Goal: Information Seeking & Learning: Learn about a topic

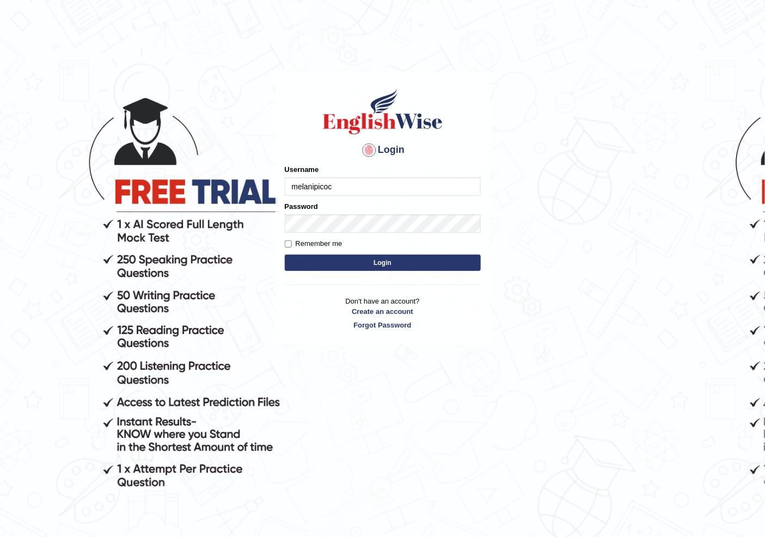
click at [351, 189] on input "melanipicoc" at bounding box center [383, 186] width 196 height 19
type input "m"
type input "nainaa"
click at [339, 234] on form "Please fix the following errors: Username nainaa Password Remember me Login" at bounding box center [383, 218] width 196 height 109
click at [311, 262] on button "Login" at bounding box center [383, 263] width 196 height 16
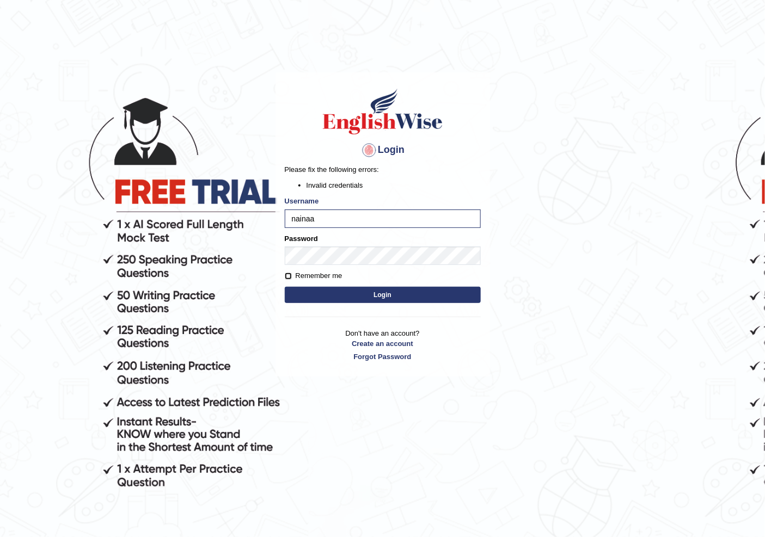
click at [287, 275] on input "Remember me" at bounding box center [288, 276] width 7 height 7
checkbox input "true"
click at [303, 290] on button "Login" at bounding box center [383, 295] width 196 height 16
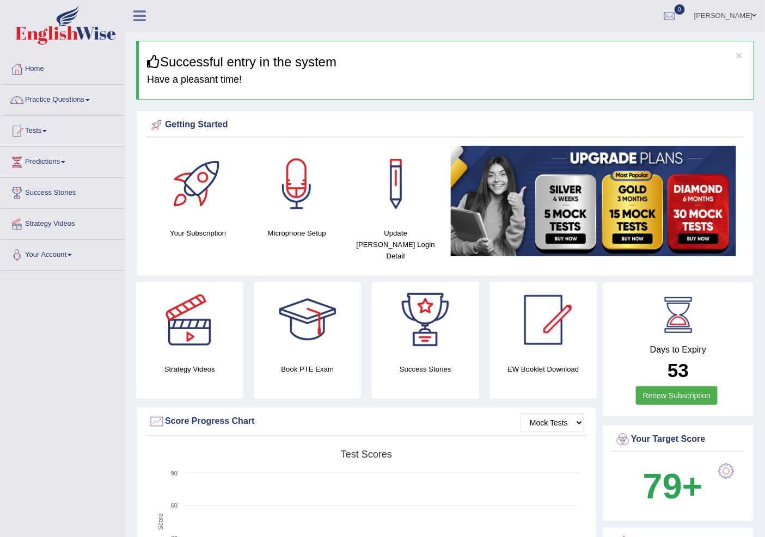
scroll to position [60, 0]
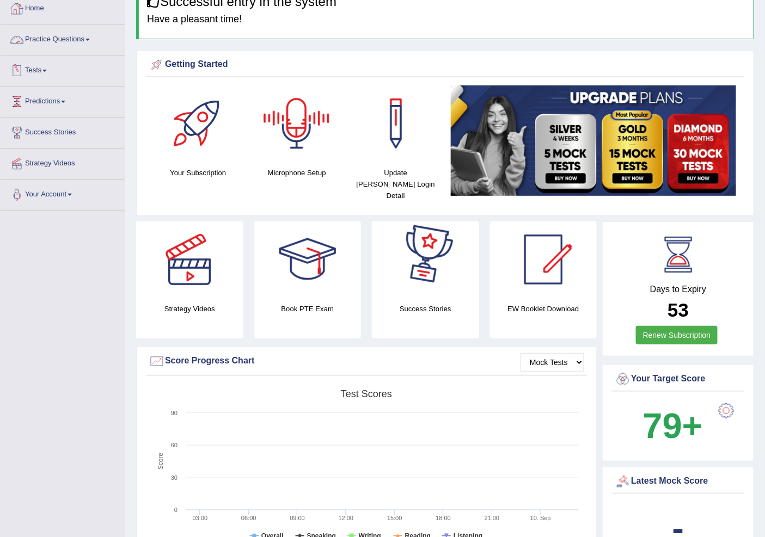
click at [75, 37] on link "Practice Questions" at bounding box center [63, 37] width 124 height 27
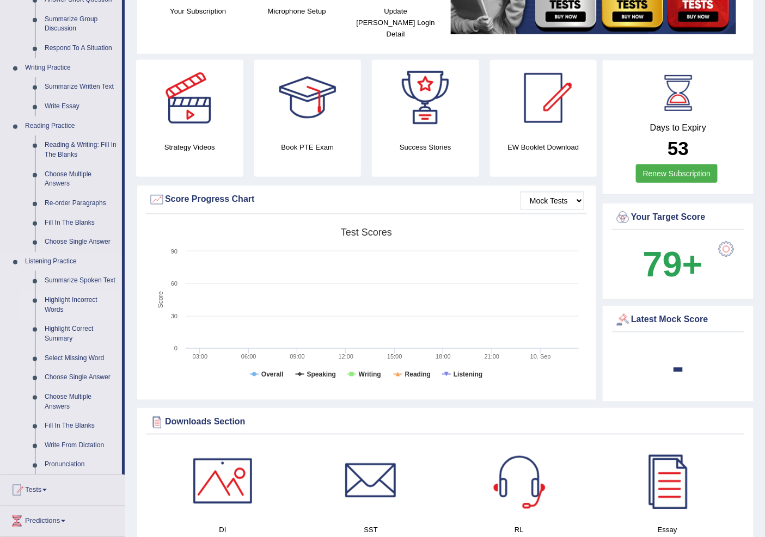
scroll to position [242, 0]
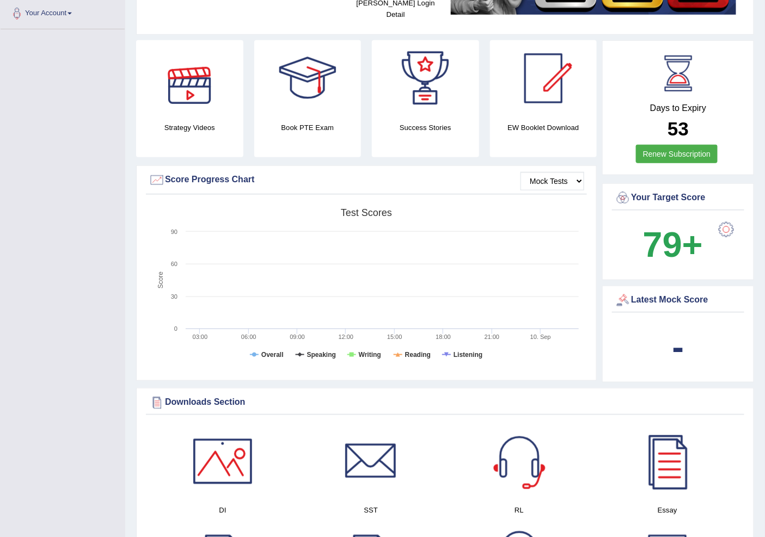
click at [71, 5] on link "Your Account" at bounding box center [63, 11] width 124 height 27
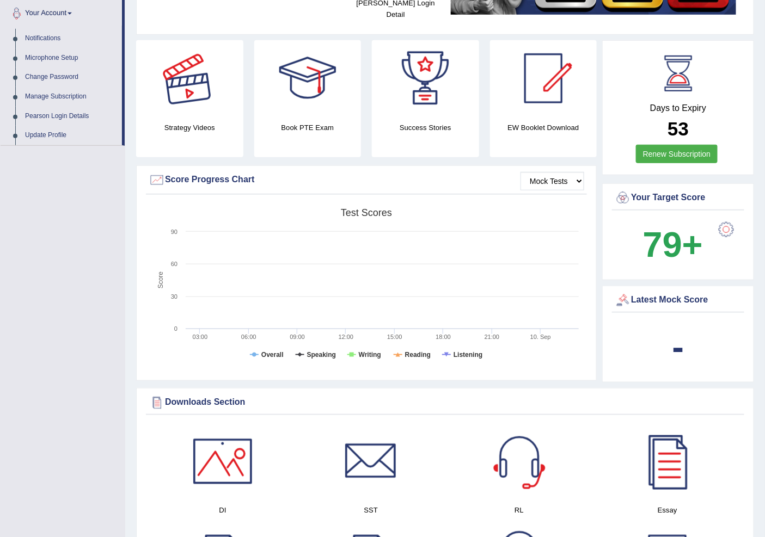
click at [209, 40] on div at bounding box center [189, 78] width 76 height 76
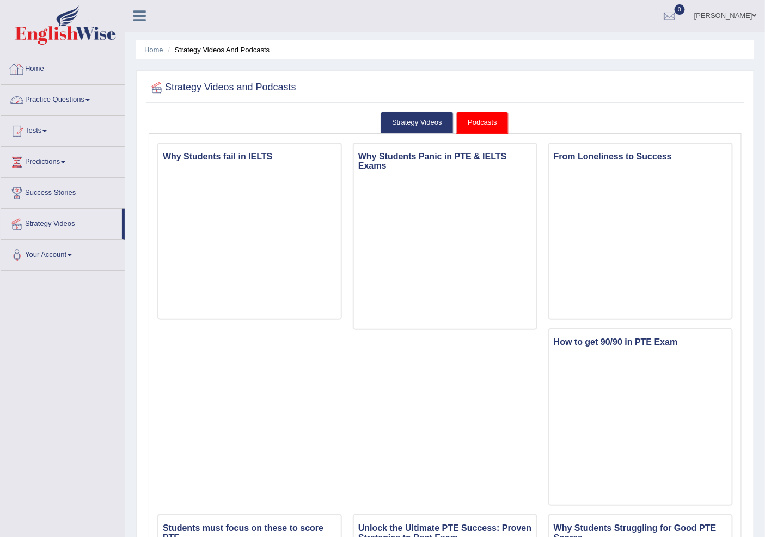
click at [45, 95] on link "Practice Questions" at bounding box center [63, 98] width 124 height 27
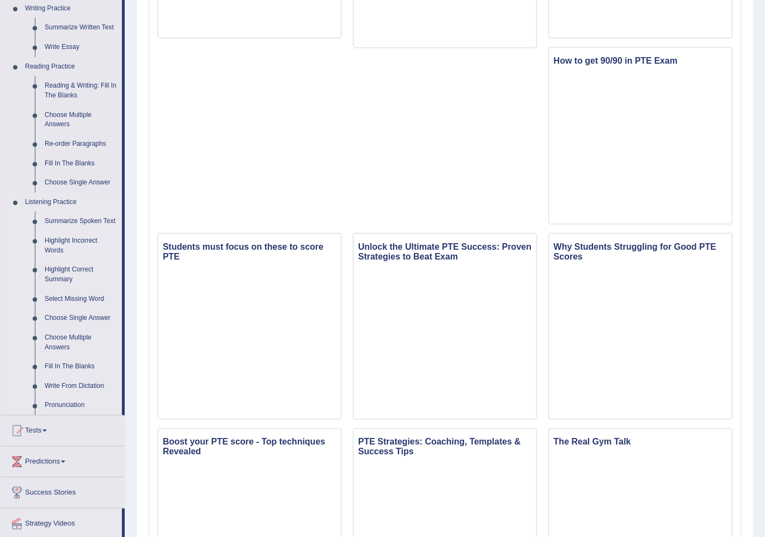
scroll to position [302, 0]
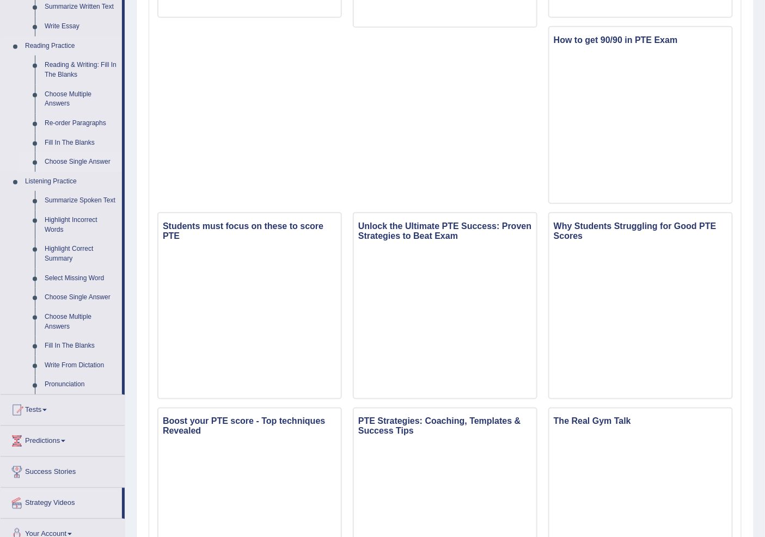
click at [67, 156] on link "Choose Single Answer" at bounding box center [81, 162] width 82 height 20
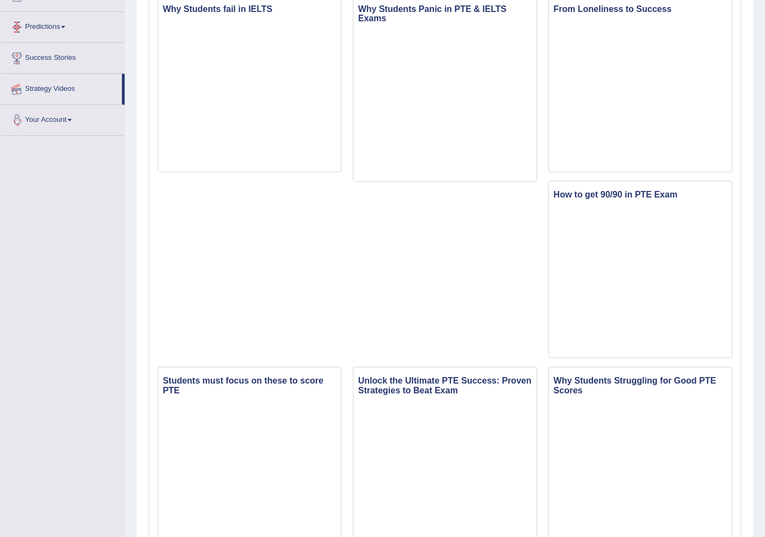
scroll to position [269, 0]
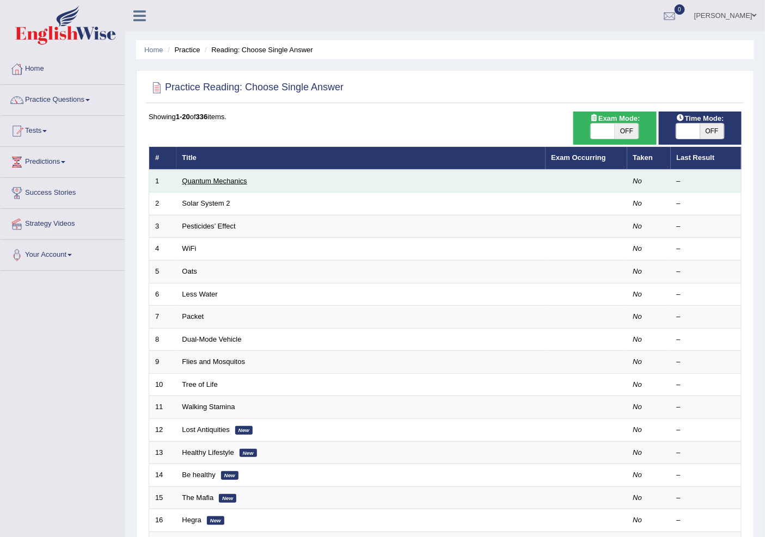
click at [225, 178] on link "Quantum Mechanics" at bounding box center [214, 181] width 65 height 8
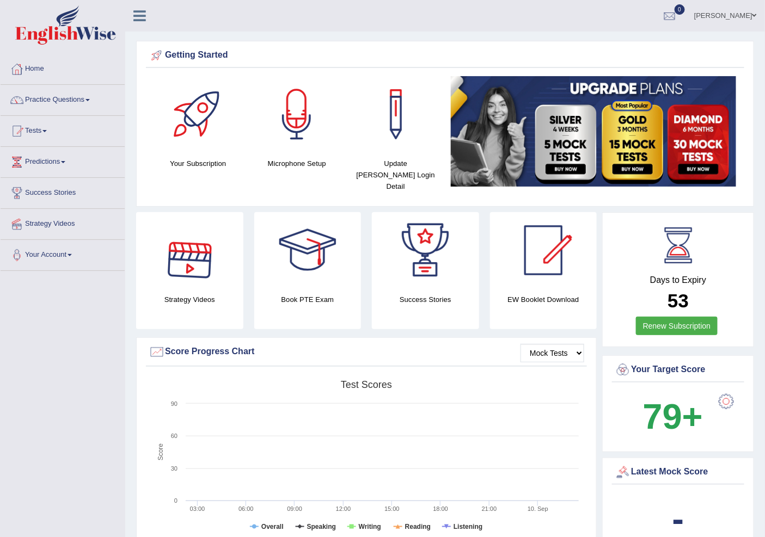
click at [740, 14] on link "Naina Sajwan" at bounding box center [725, 14] width 79 height 28
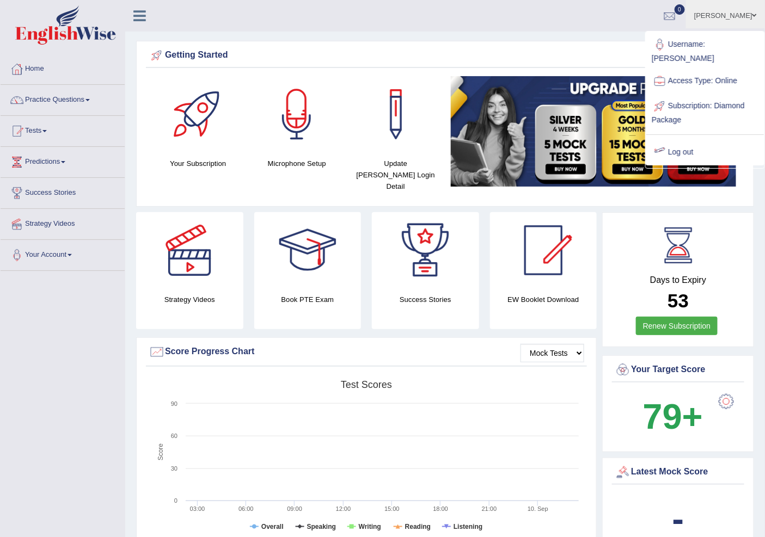
click at [685, 140] on link "Log out" at bounding box center [705, 152] width 118 height 25
